Goal: Transaction & Acquisition: Purchase product/service

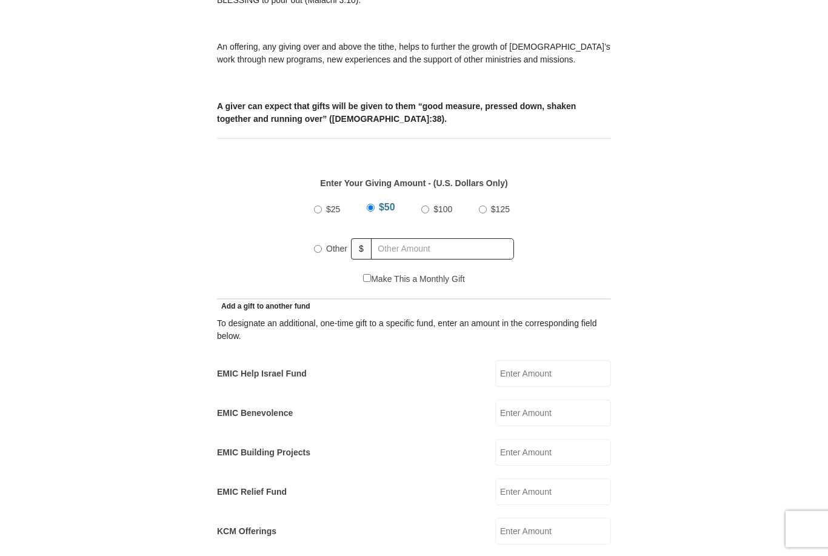
scroll to position [484, 0]
click at [327, 235] on label "Other" at bounding box center [337, 248] width 30 height 27
click at [322, 245] on input "Other" at bounding box center [318, 249] width 8 height 8
radio input "true"
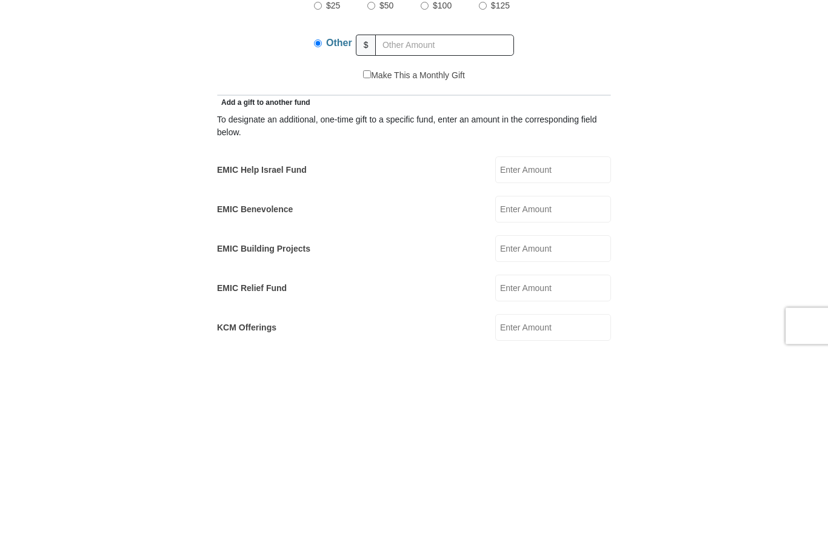
click at [726, 242] on form "[GEOGRAPHIC_DATA][DEMOGRAPHIC_DATA] Online Giving Because of gifts like yours, …" at bounding box center [414, 505] width 691 height 1773
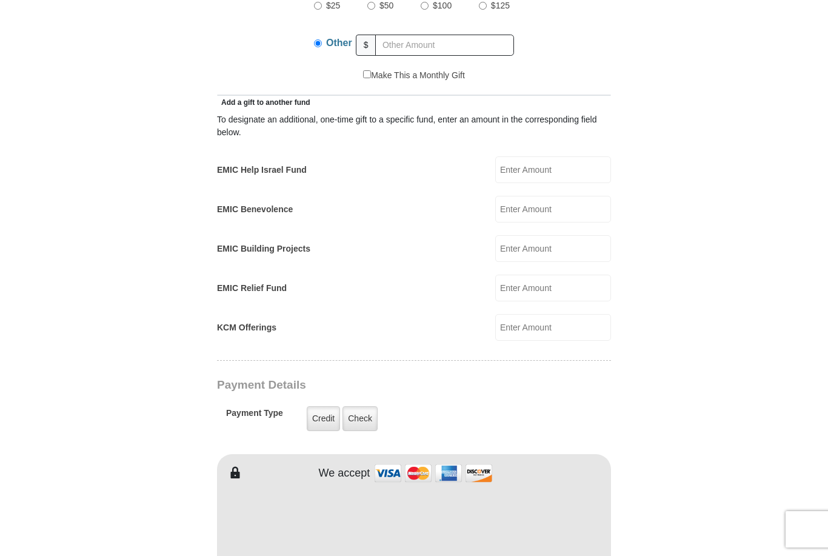
click at [542, 157] on input "EMIC Help Israel Fund" at bounding box center [553, 169] width 116 height 27
type input "6"
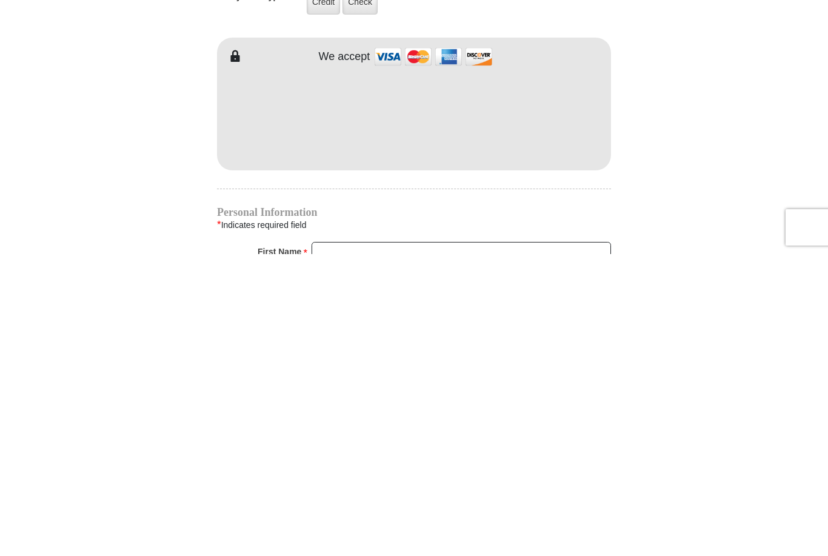
scroll to position [834, 0]
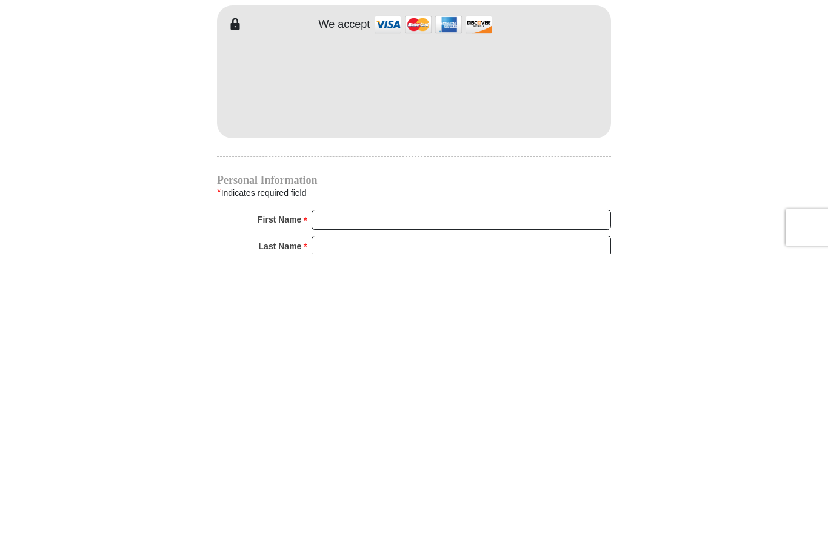
type input "30"
click at [338, 512] on input "First Name *" at bounding box center [461, 522] width 299 height 21
type input "[PERSON_NAME] and [PERSON_NAME]"
click at [335, 538] on input "Last Name *" at bounding box center [461, 548] width 299 height 21
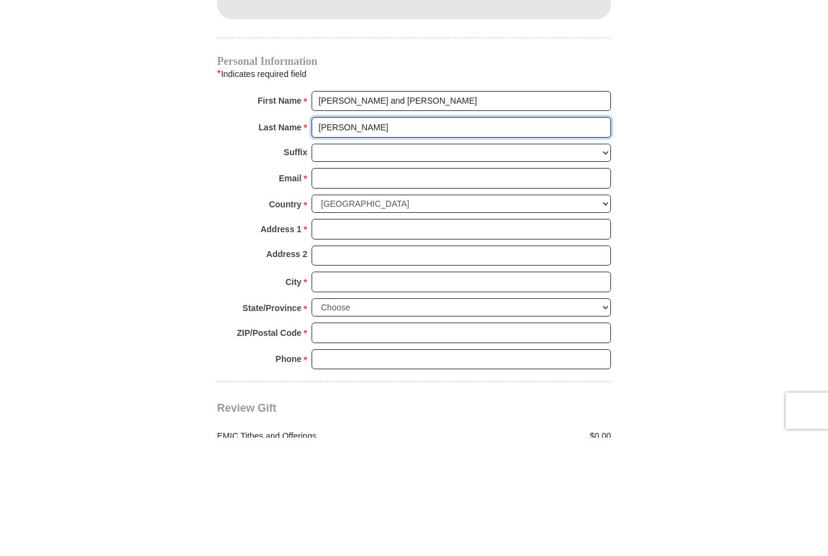
type input "[PERSON_NAME]"
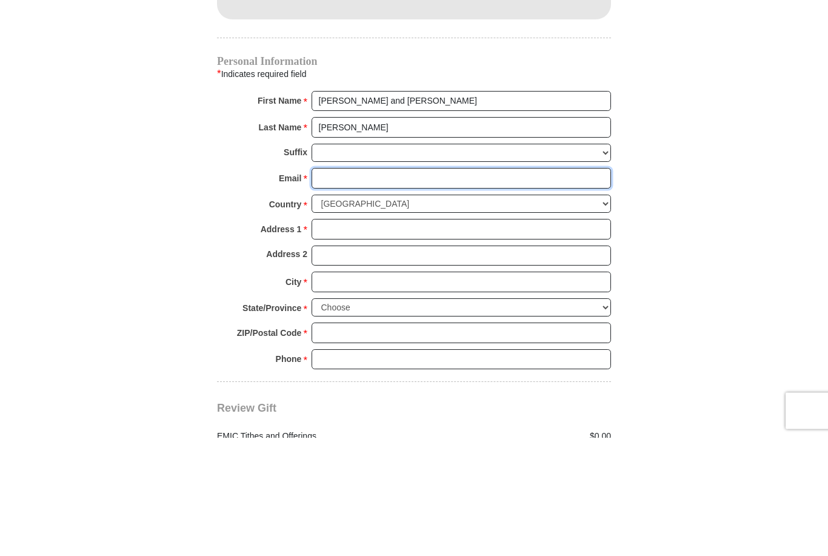
click at [335, 287] on input "Email *" at bounding box center [461, 297] width 299 height 21
type input "[EMAIL_ADDRESS][DOMAIN_NAME]"
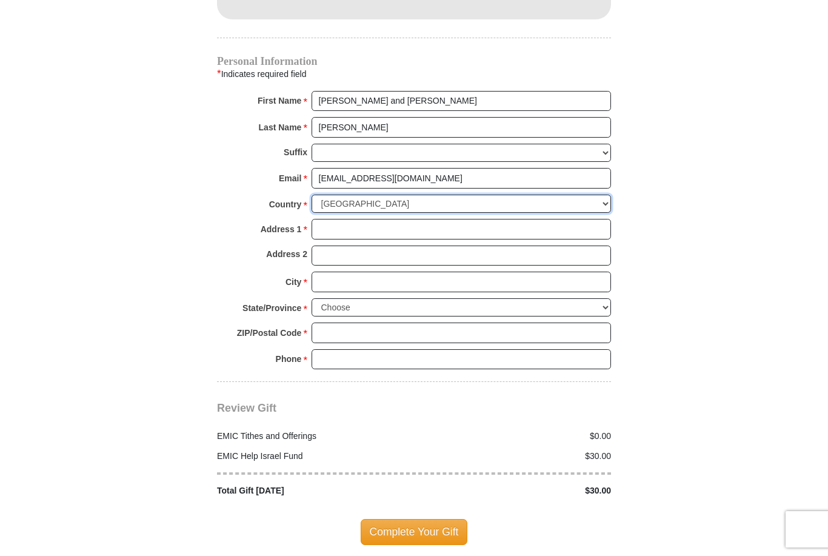
click at [597, 195] on select "[GEOGRAPHIC_DATA] [GEOGRAPHIC_DATA] [GEOGRAPHIC_DATA] [GEOGRAPHIC_DATA] [GEOGRA…" at bounding box center [461, 204] width 299 height 19
select select "GB"
click at [337, 219] on input "Address 1 *" at bounding box center [461, 229] width 299 height 21
type input "10 limetrees"
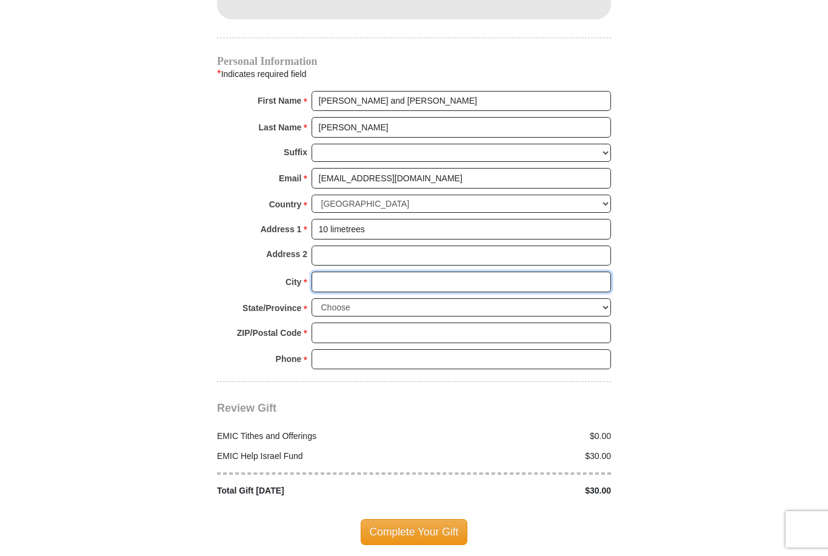
click at [338, 272] on input "City *" at bounding box center [461, 282] width 299 height 21
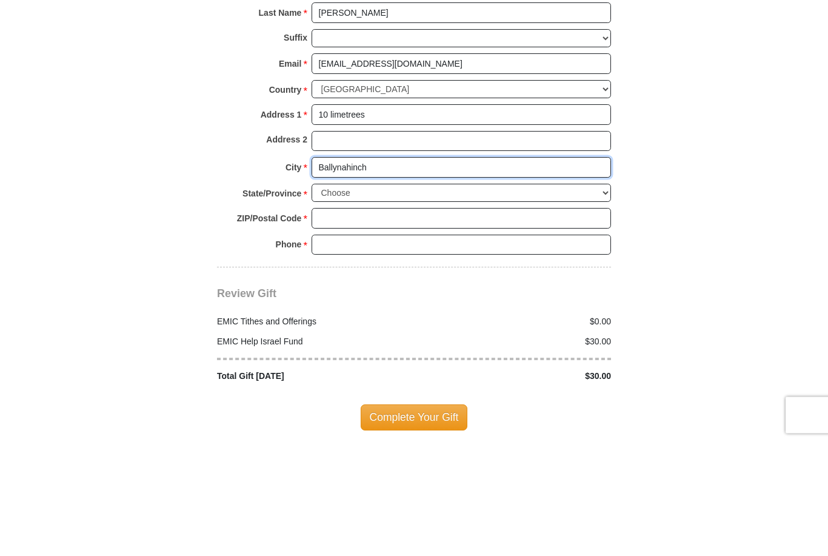
type input "Ballynahinch"
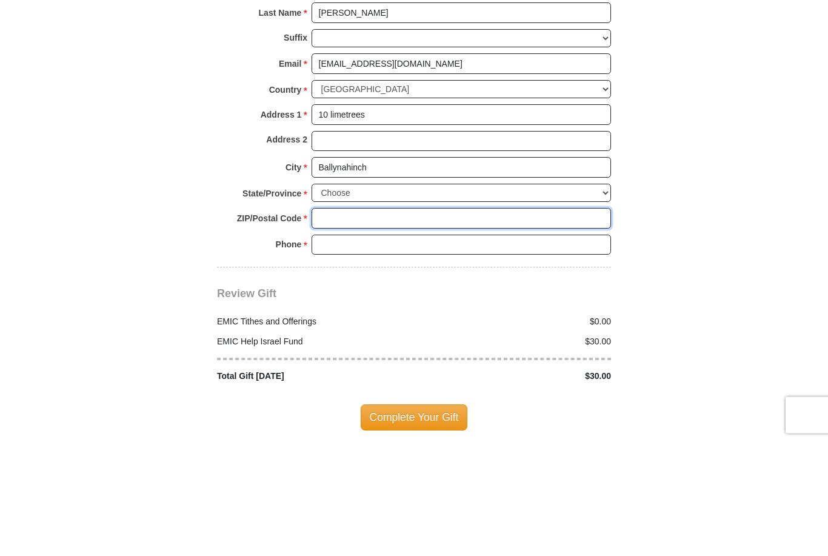
click at [330, 323] on input "ZIP/Postal Code *" at bounding box center [461, 333] width 299 height 21
type input "BT248NB"
click at [341, 349] on input "Phone * *" at bounding box center [461, 359] width 299 height 21
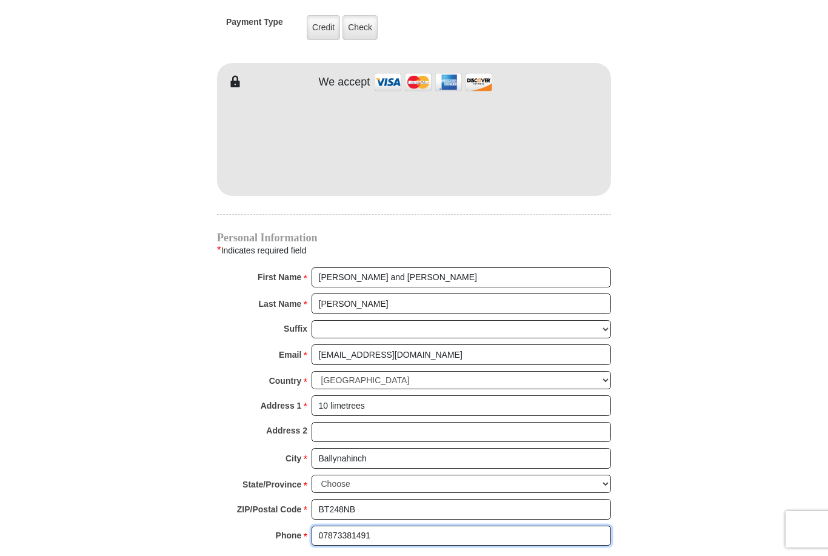
scroll to position [1048, 0]
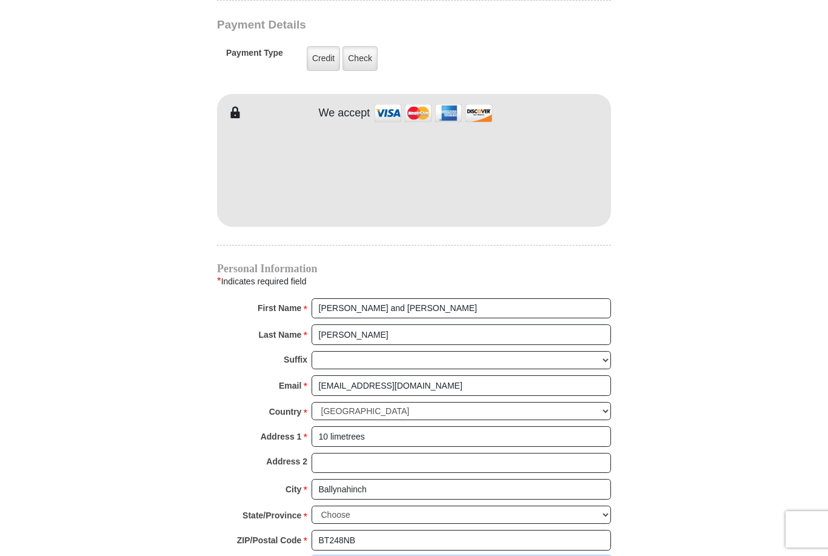
type input "07873381491"
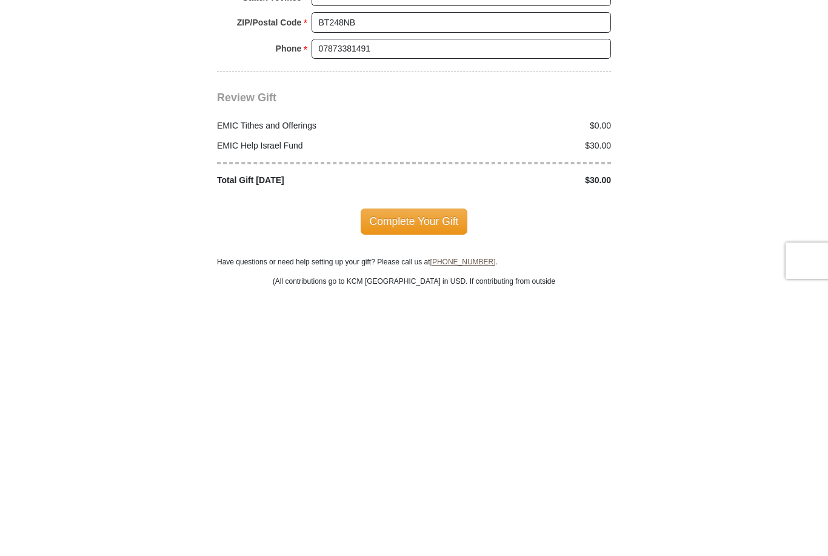
scroll to position [1337, 0]
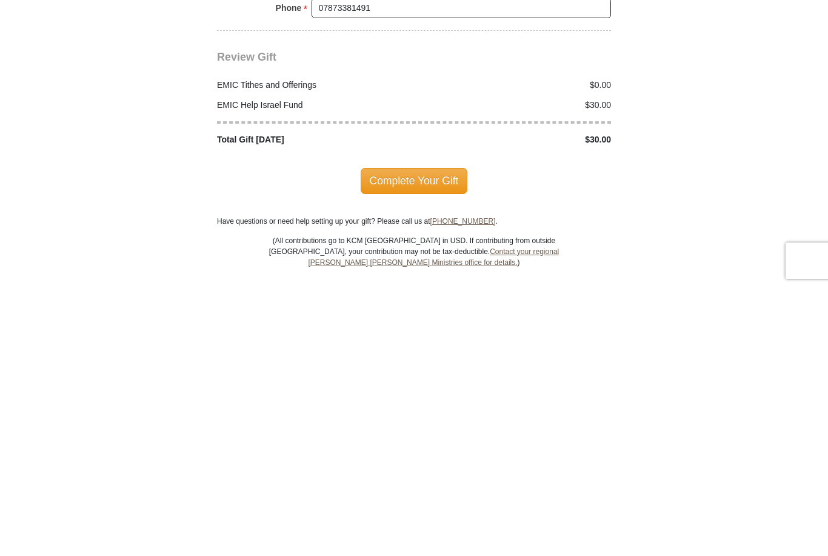
click at [418, 436] on span "Complete Your Gift" at bounding box center [414, 448] width 107 height 25
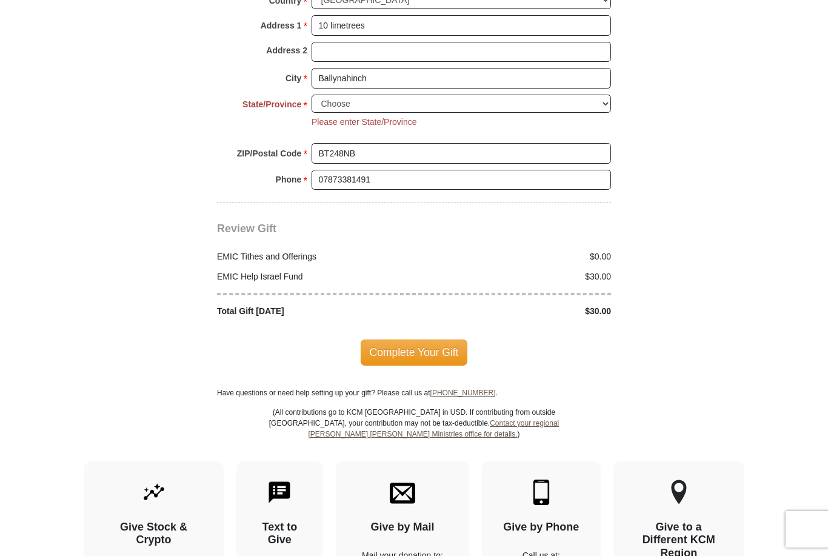
scroll to position [1451, 0]
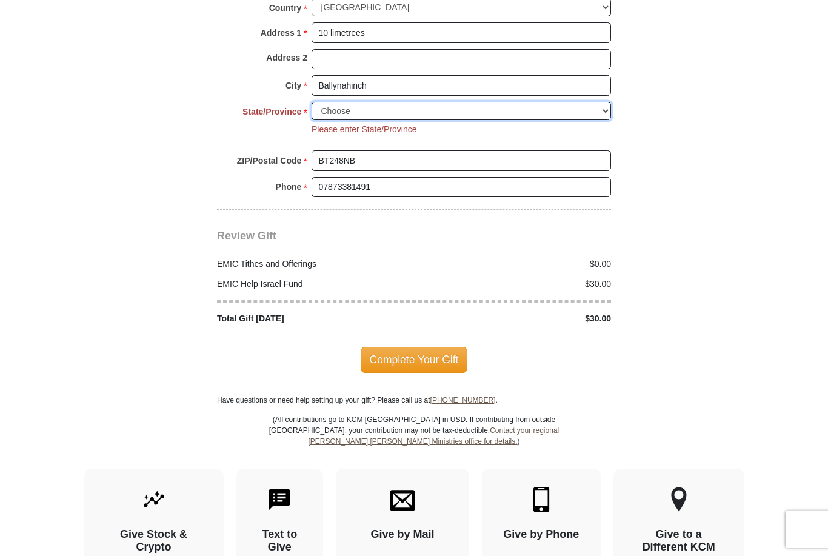
click at [331, 102] on select "Choose Antrim [GEOGRAPHIC_DATA] [GEOGRAPHIC_DATA] [GEOGRAPHIC_DATA] [GEOGRAPHIC…" at bounding box center [461, 111] width 299 height 19
select select "DOW"
click at [431, 347] on span "Complete Your Gift" at bounding box center [414, 359] width 107 height 25
